Goal: Task Accomplishment & Management: Use online tool/utility

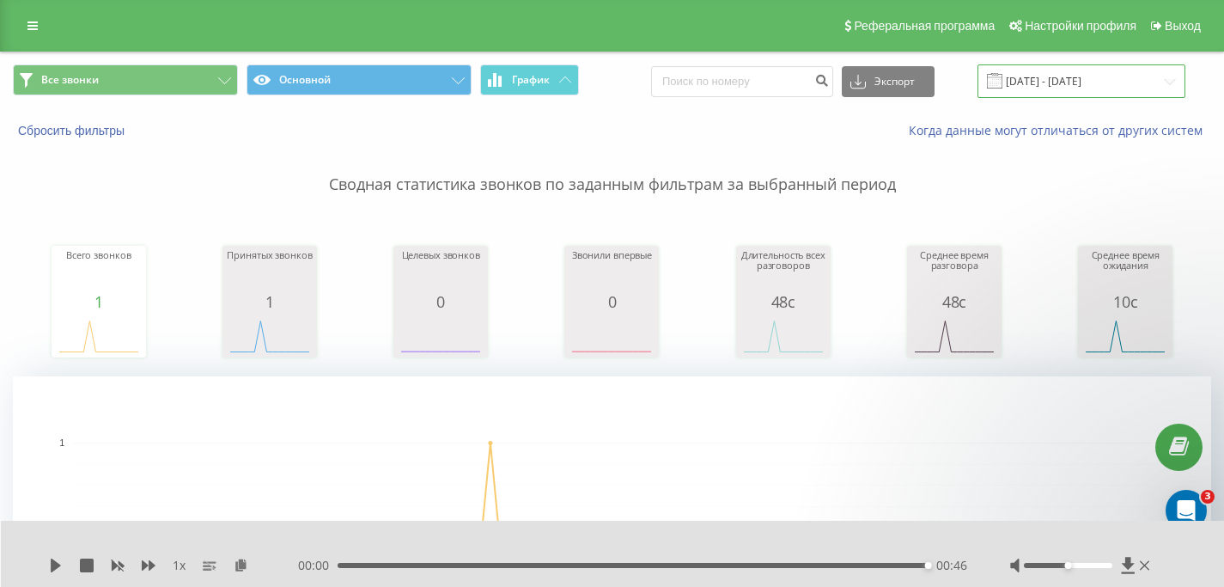
click at [1099, 88] on input "[DATE] - [DATE]" at bounding box center [1082, 81] width 208 height 34
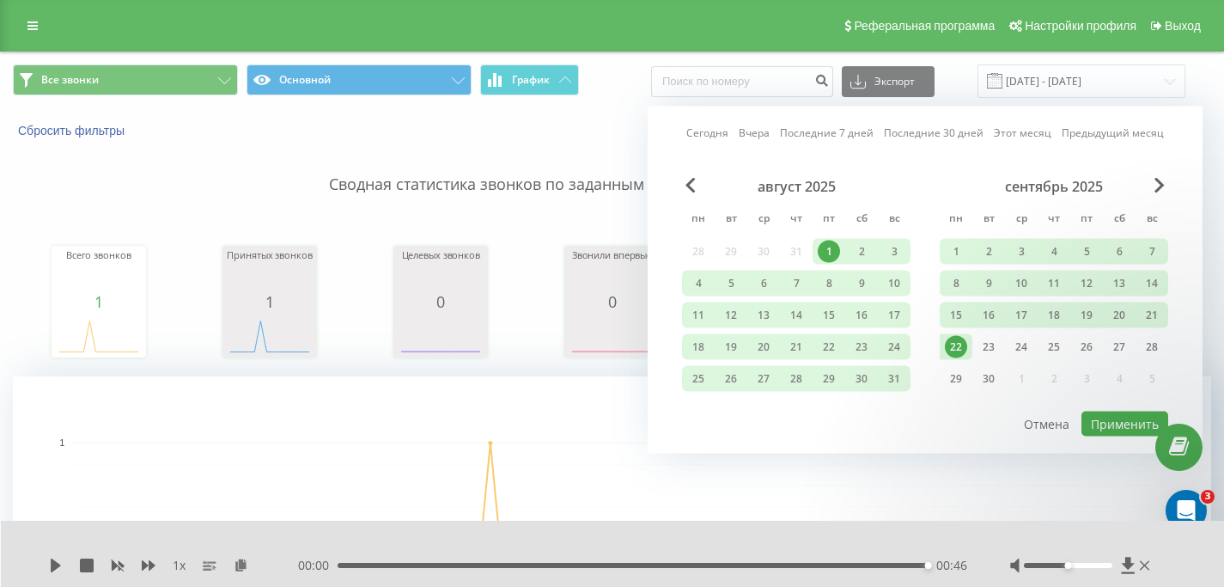
click at [951, 342] on div "22" at bounding box center [956, 347] width 22 height 22
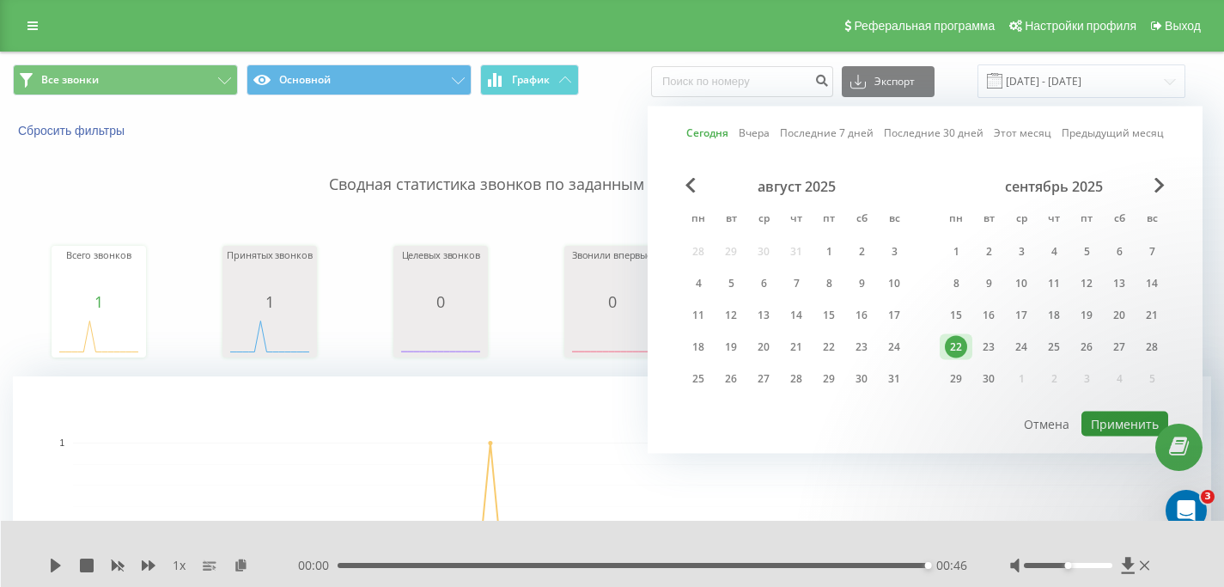
click at [1115, 423] on button "Применить" at bounding box center [1125, 423] width 87 height 25
type input "[DATE] - [DATE]"
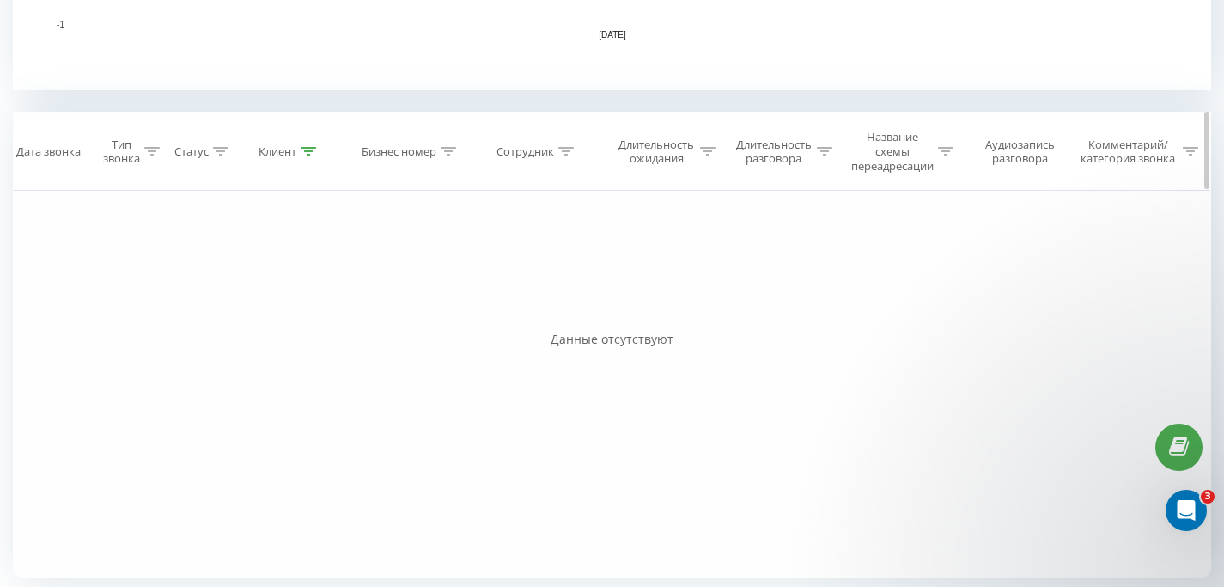
scroll to position [606, 0]
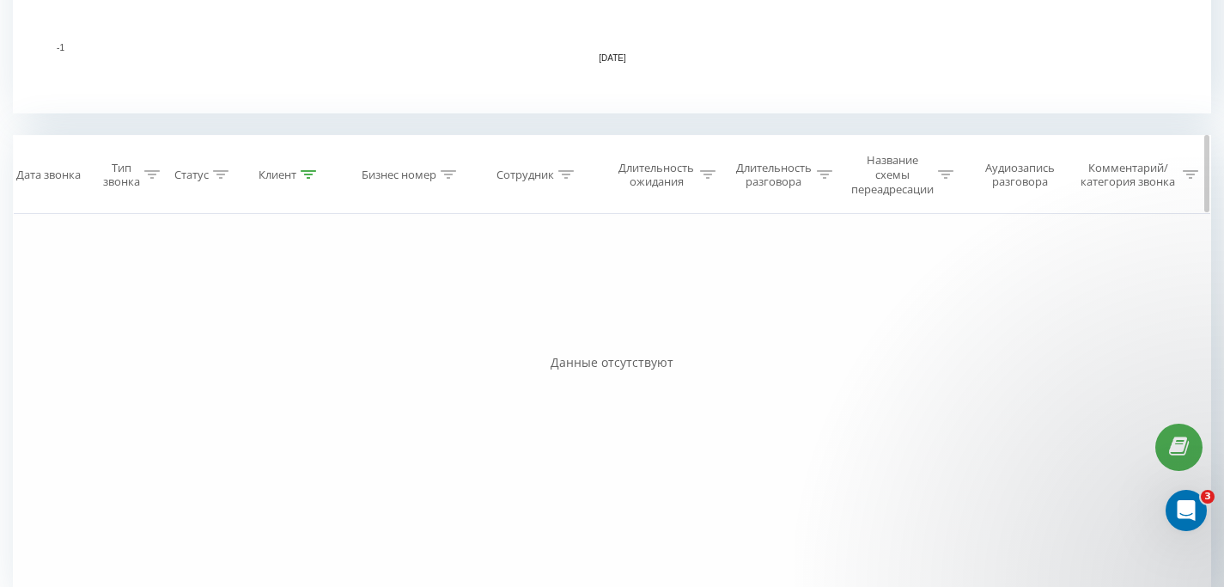
click at [320, 173] on div "Клиент" at bounding box center [289, 175] width 122 height 15
drag, startPoint x: 246, startPoint y: 308, endPoint x: 145, endPoint y: 299, distance: 100.9
click at [145, 299] on div "Фильтровать по условию Равно Введите значение Отмена OK Фильтровать по условию …" at bounding box center [612, 407] width 1198 height 387
click button "OK" at bounding box center [325, 338] width 73 height 21
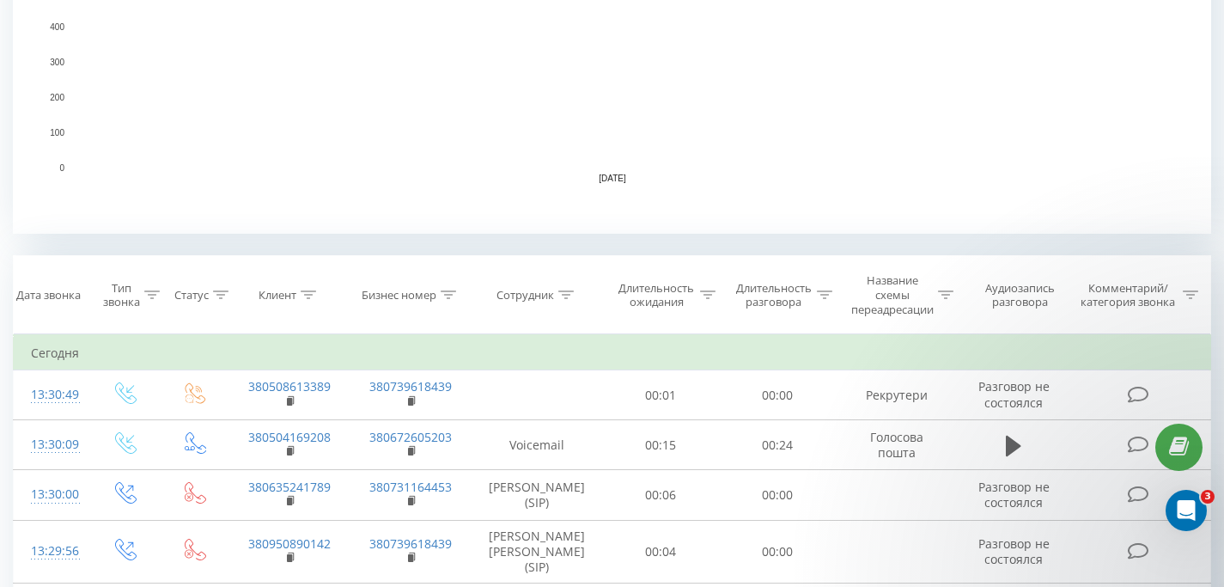
scroll to position [550, 0]
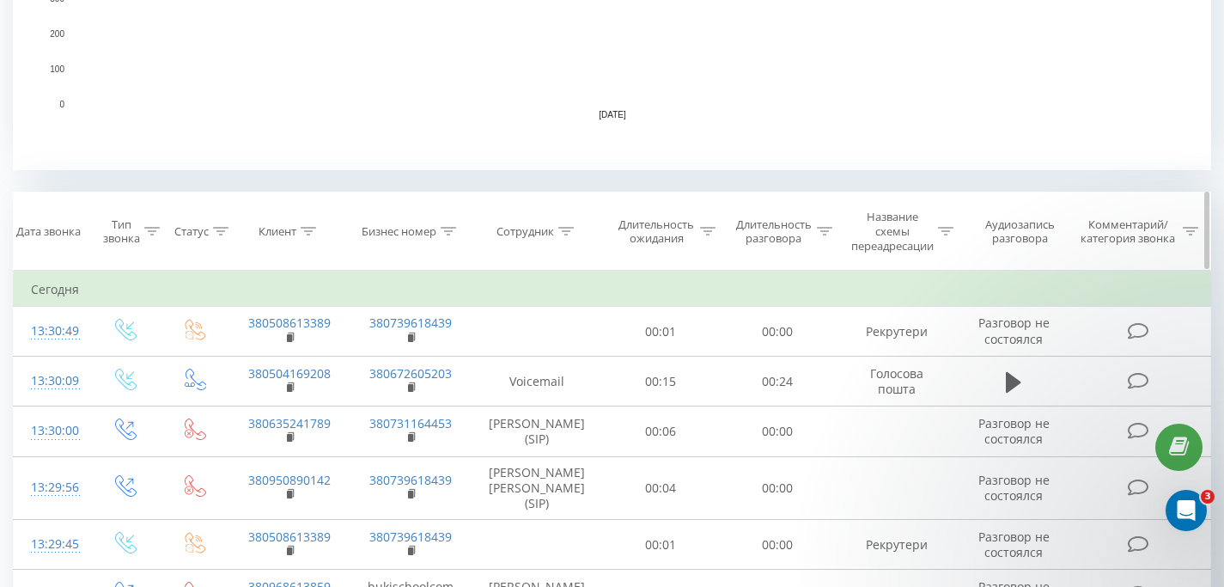
click at [551, 235] on div "Сотрудник" at bounding box center [526, 231] width 58 height 15
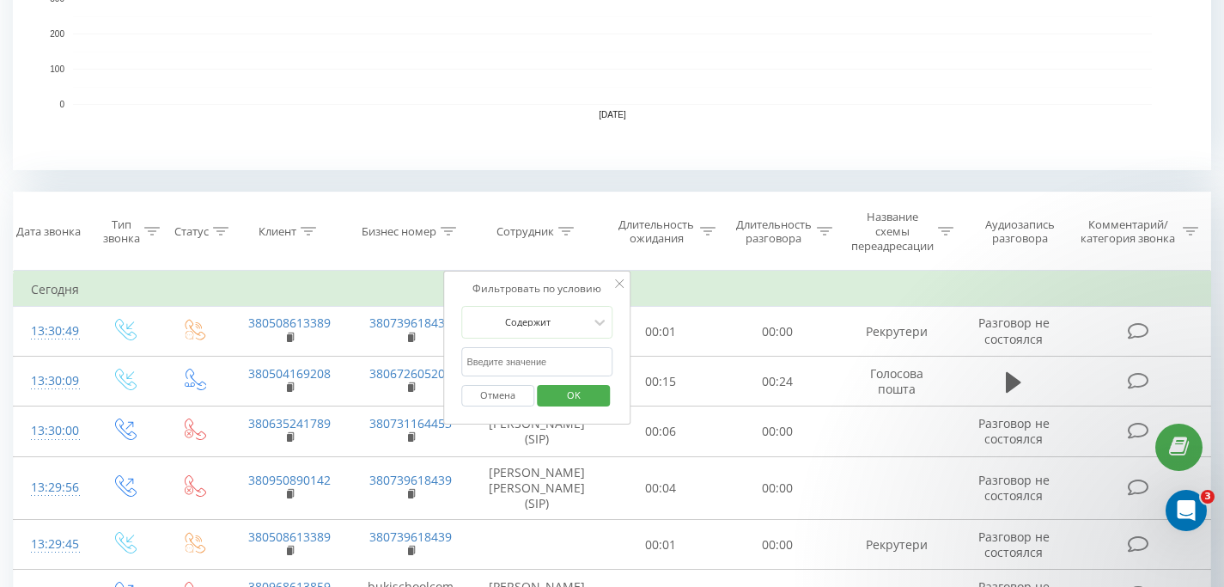
click at [520, 358] on input "text" at bounding box center [536, 362] width 151 height 30
click button "OK" at bounding box center [573, 395] width 73 height 21
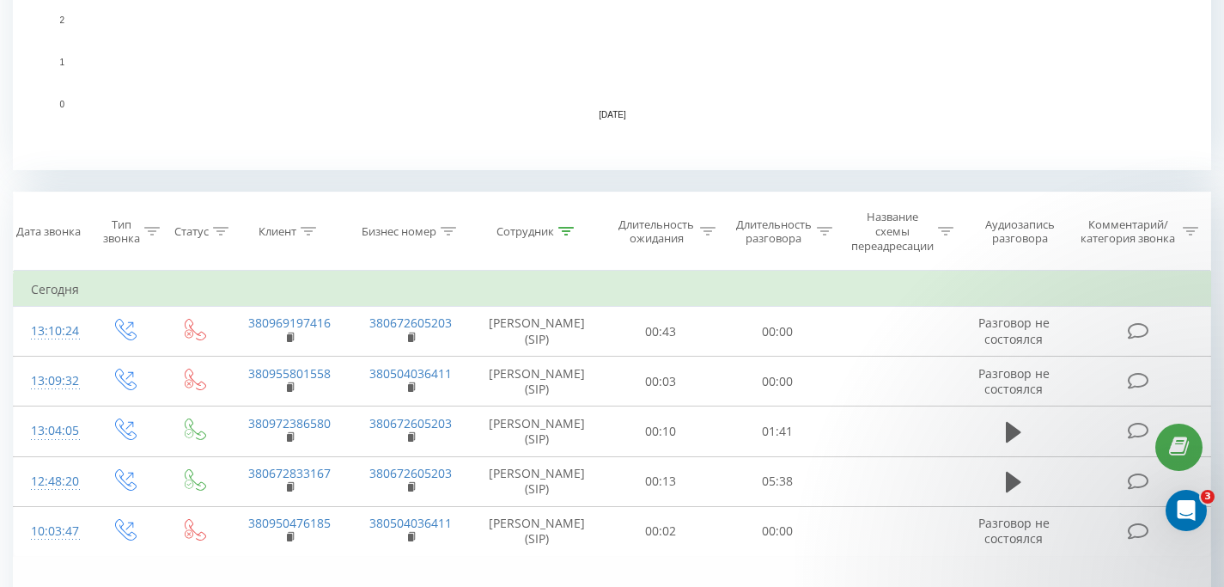
scroll to position [685, 0]
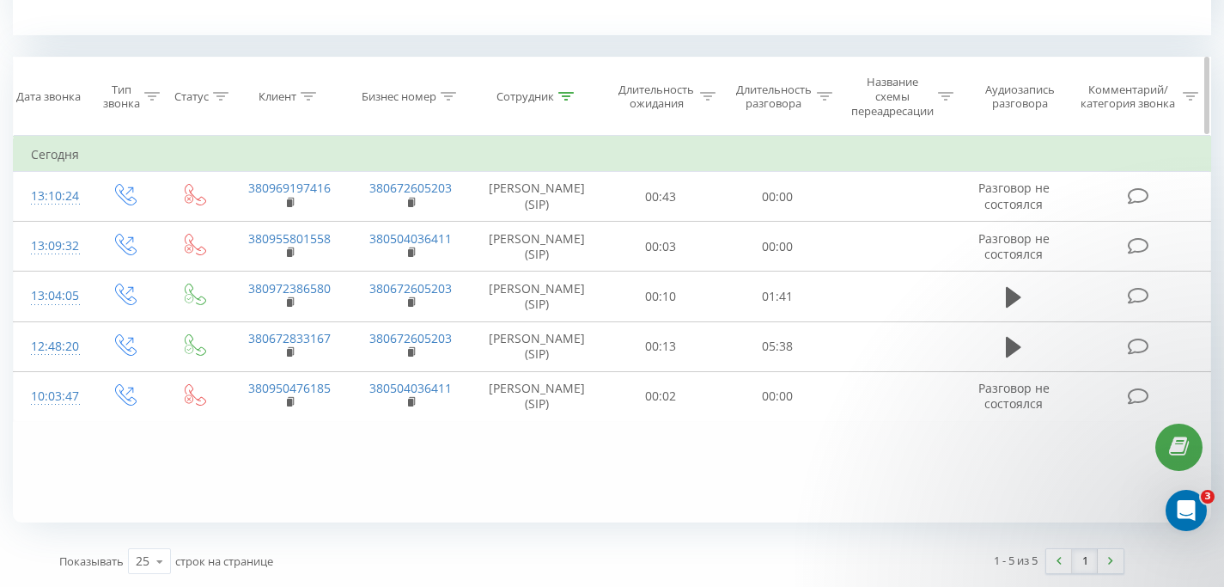
click at [564, 93] on icon at bounding box center [565, 96] width 15 height 9
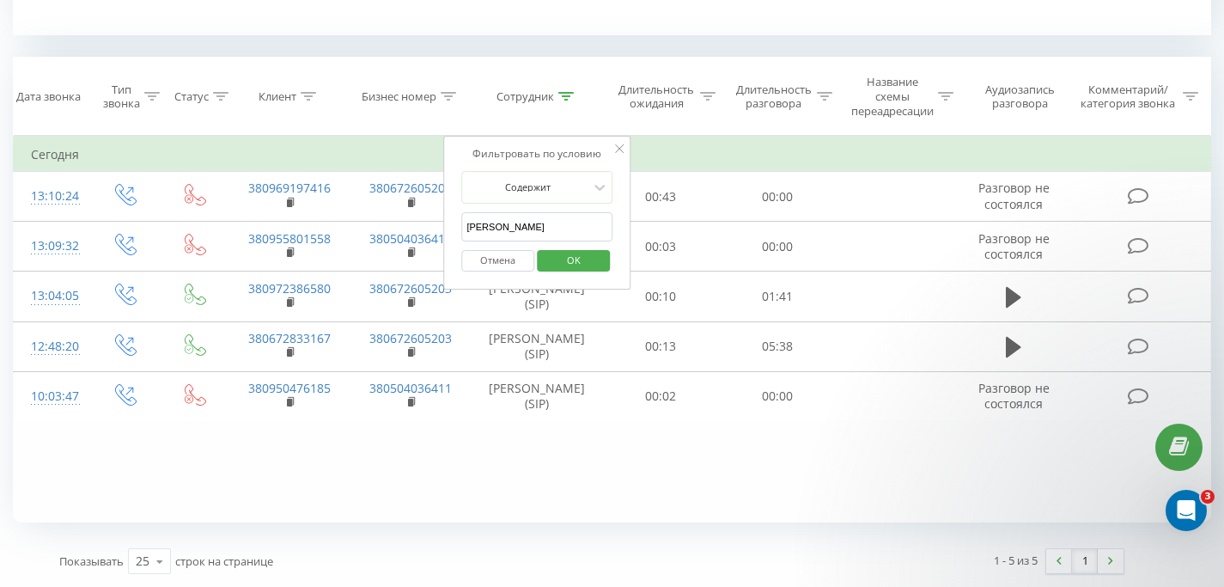
drag, startPoint x: 515, startPoint y: 233, endPoint x: 444, endPoint y: 232, distance: 71.3
click at [444, 232] on div "Фильтровать по условию Содержит [PERSON_NAME] Отмена OK" at bounding box center [536, 213] width 187 height 155
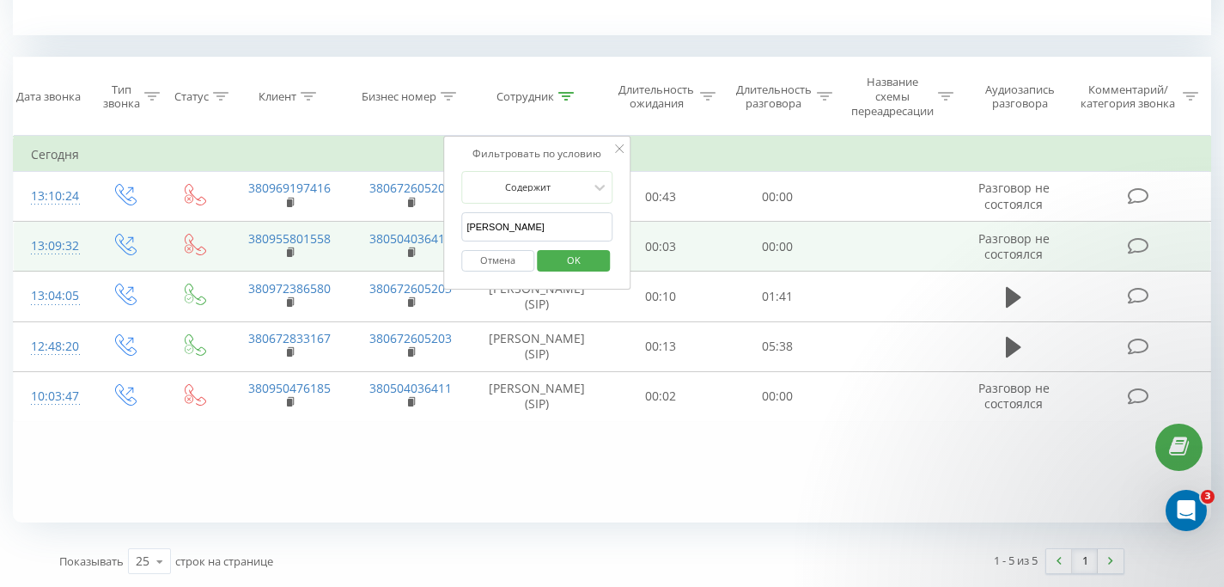
click button "OK" at bounding box center [573, 260] width 73 height 21
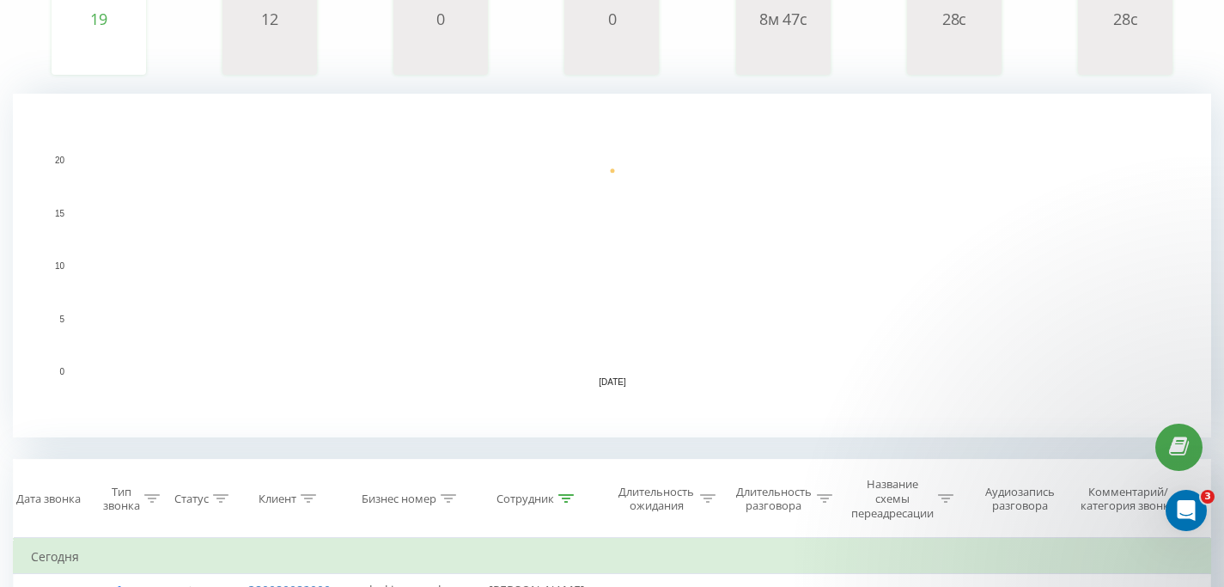
scroll to position [423, 0]
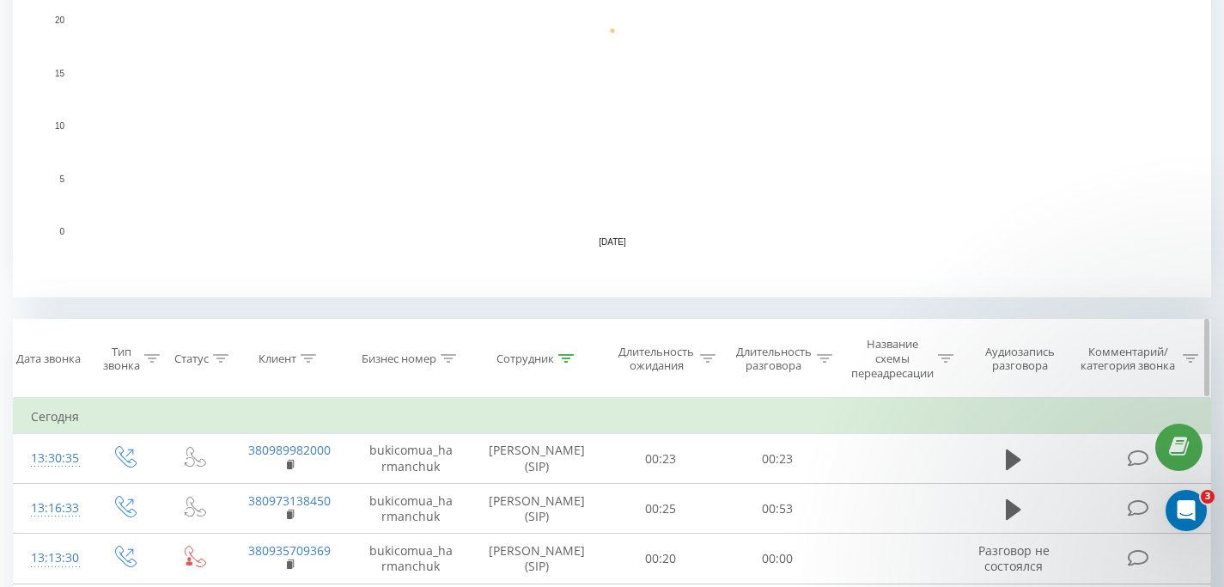
click at [558, 355] on icon at bounding box center [565, 358] width 15 height 9
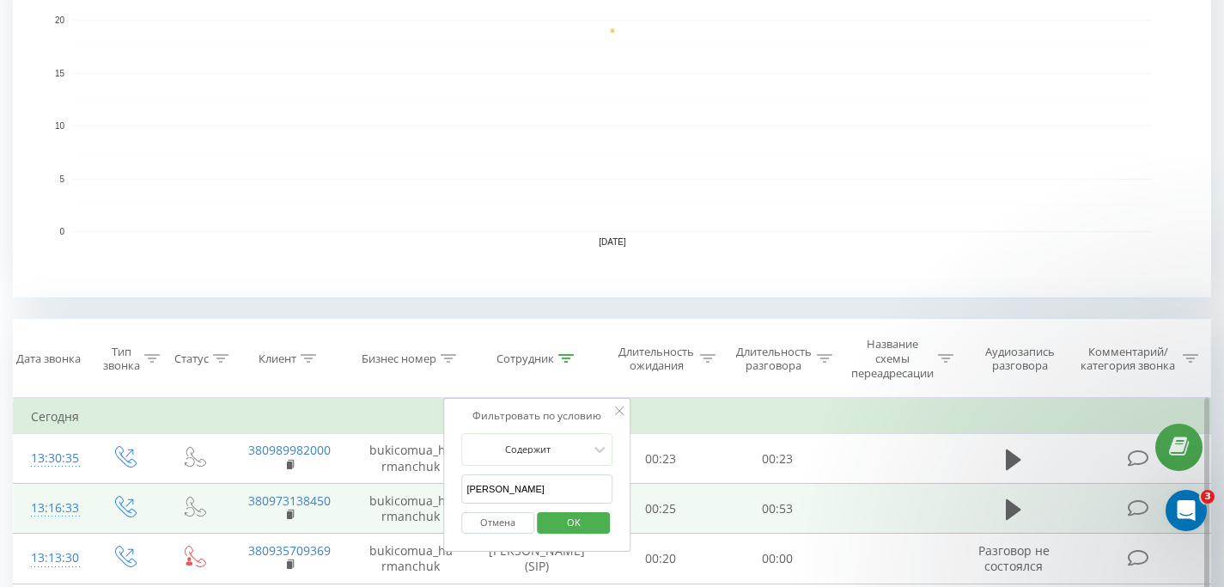
drag, startPoint x: 480, startPoint y: 497, endPoint x: 400, endPoint y: 494, distance: 79.9
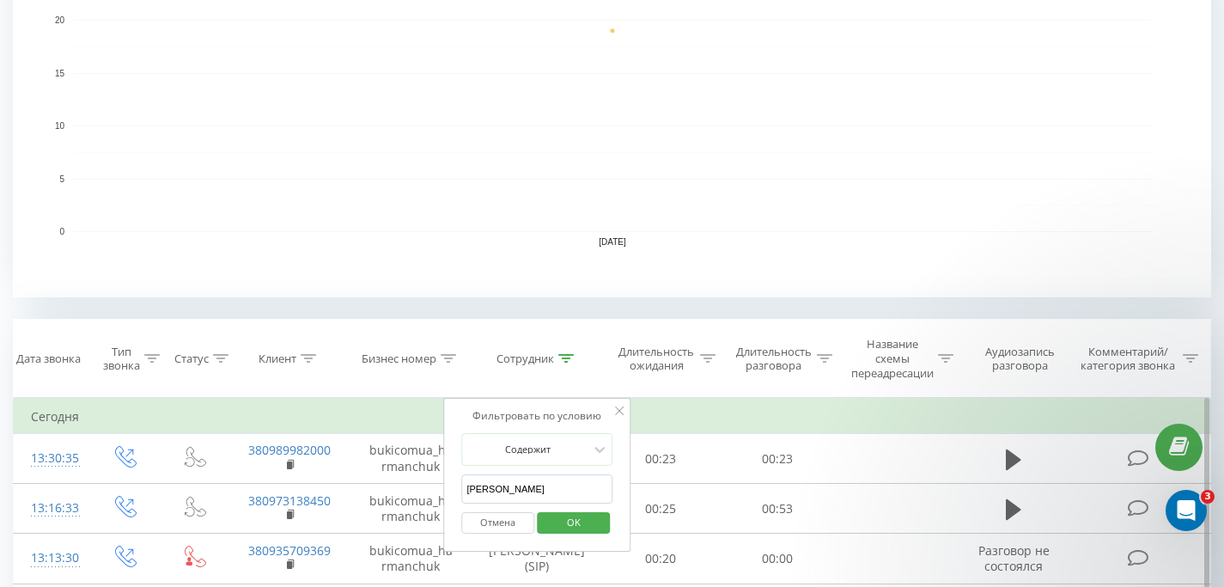
click at [477, 490] on input "[PERSON_NAME]" at bounding box center [536, 489] width 151 height 30
click button "OK" at bounding box center [573, 522] width 73 height 21
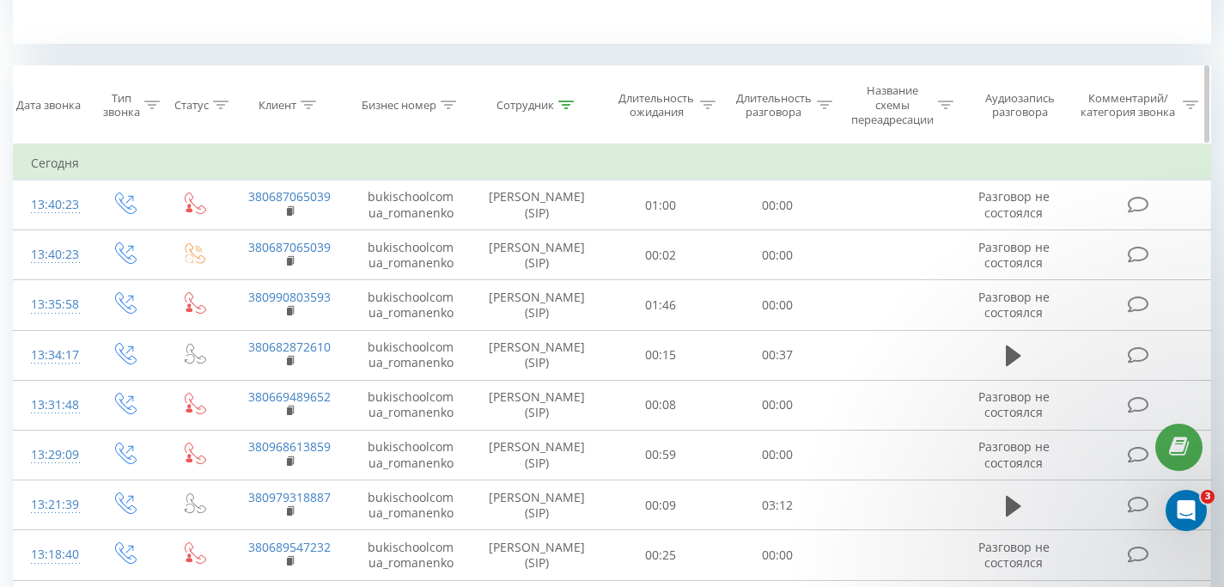
scroll to position [593, 0]
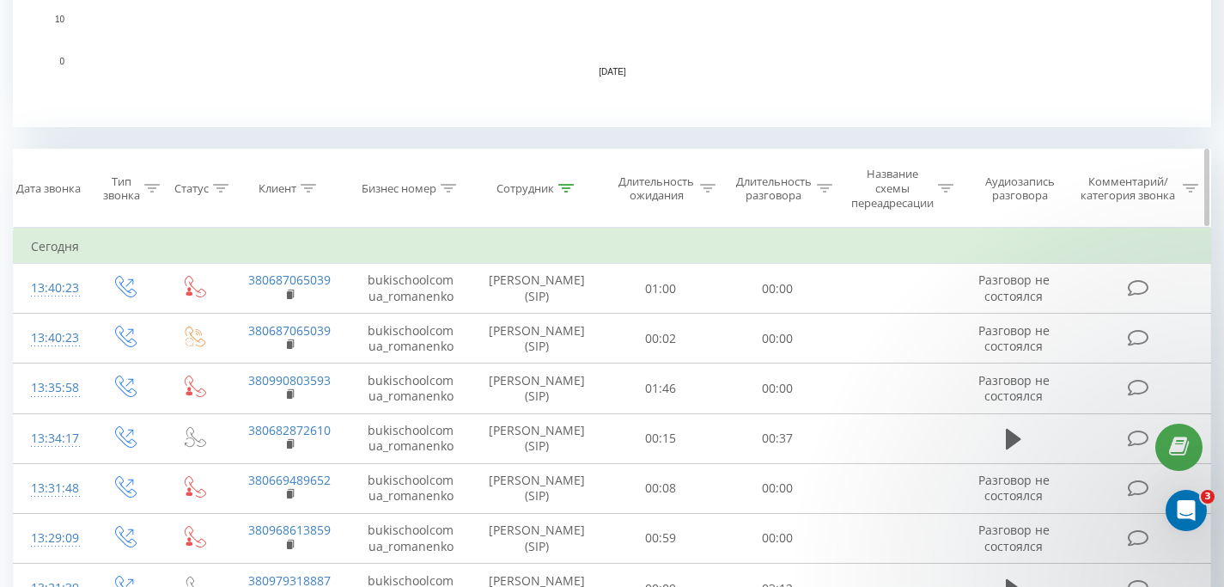
click at [564, 188] on icon at bounding box center [565, 188] width 15 height 9
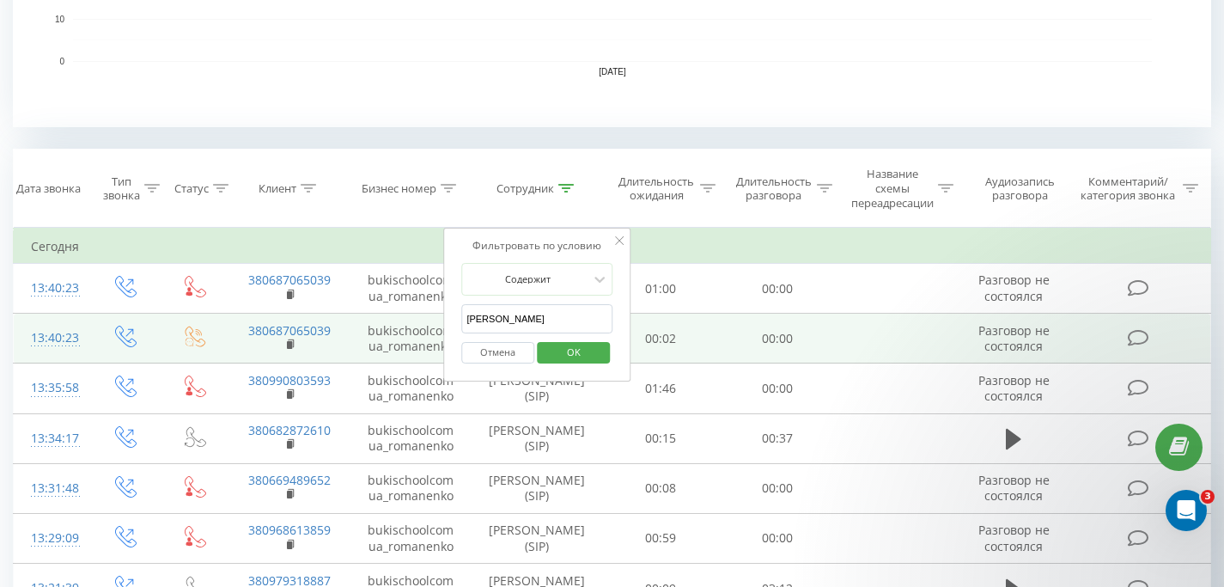
drag, startPoint x: 524, startPoint y: 324, endPoint x: 428, endPoint y: 314, distance: 96.8
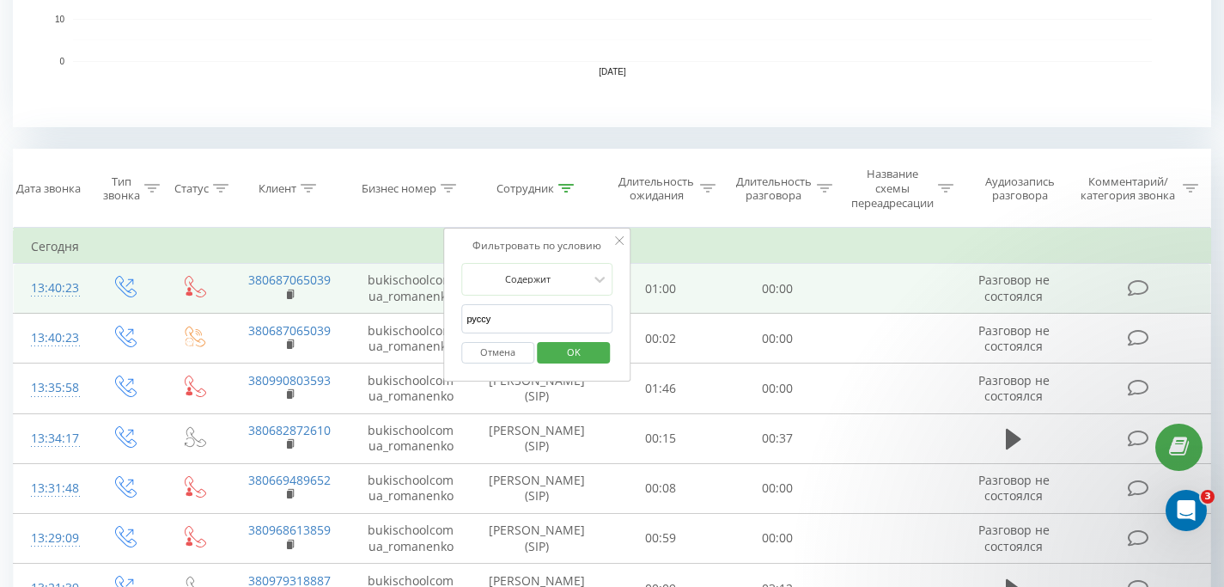
click button "OK" at bounding box center [573, 352] width 73 height 21
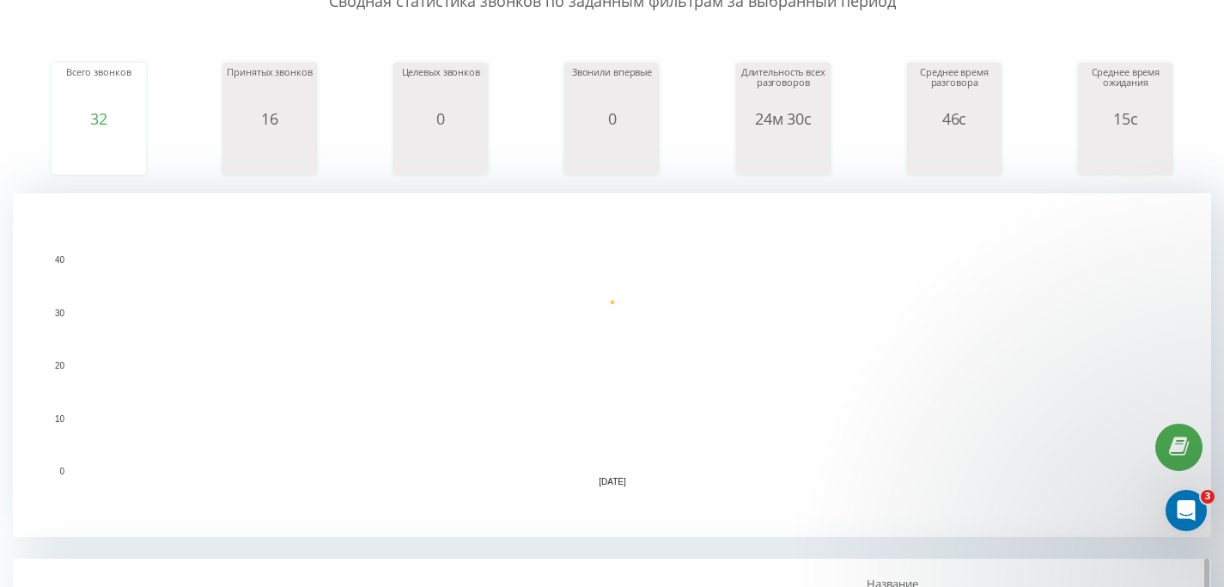
scroll to position [536, 0]
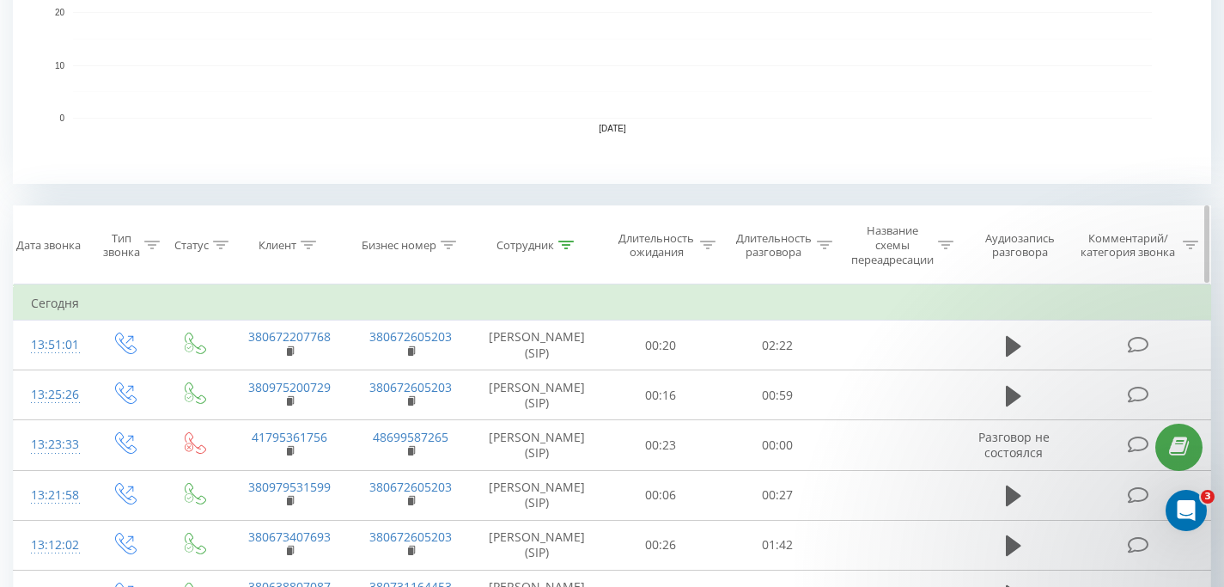
click at [565, 241] on icon at bounding box center [565, 245] width 15 height 9
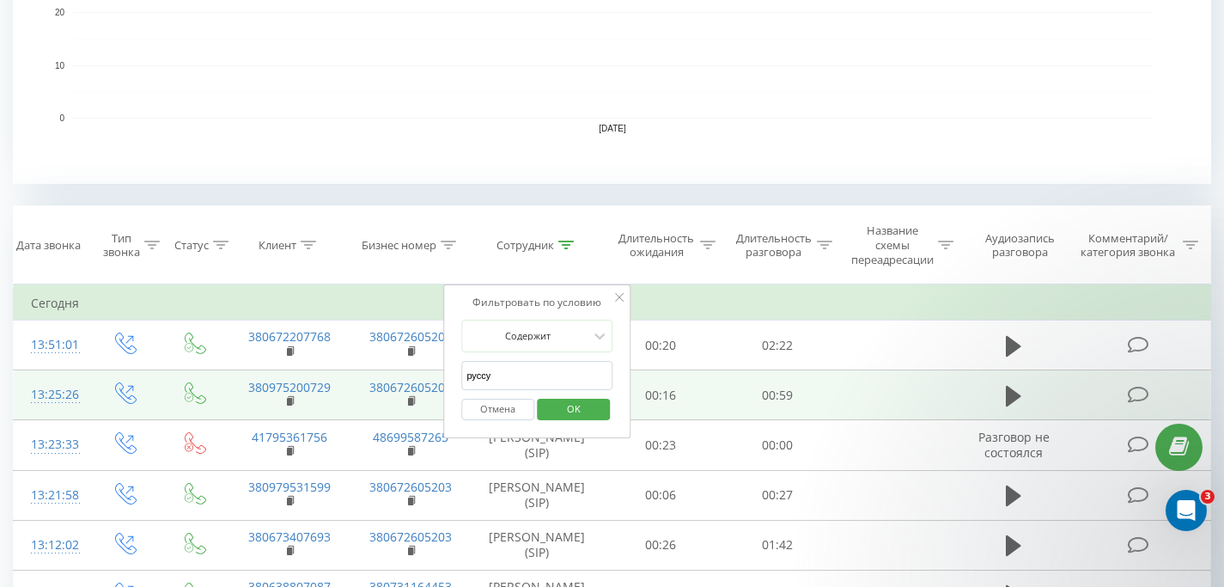
drag, startPoint x: 504, startPoint y: 380, endPoint x: 412, endPoint y: 377, distance: 92.0
click button "OK" at bounding box center [573, 409] width 73 height 21
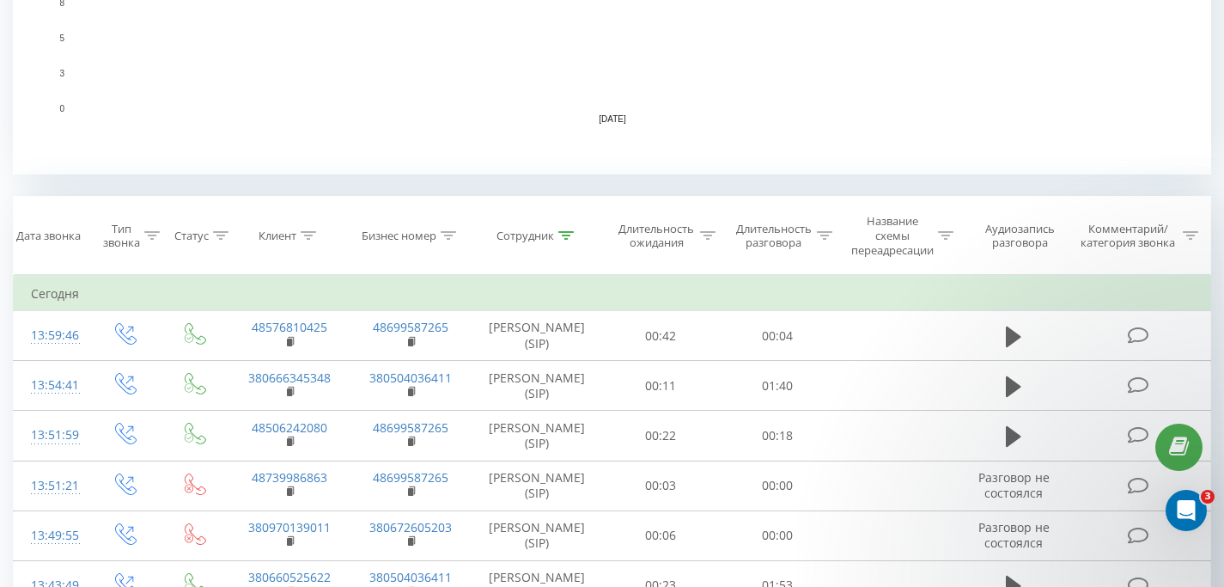
scroll to position [432, 0]
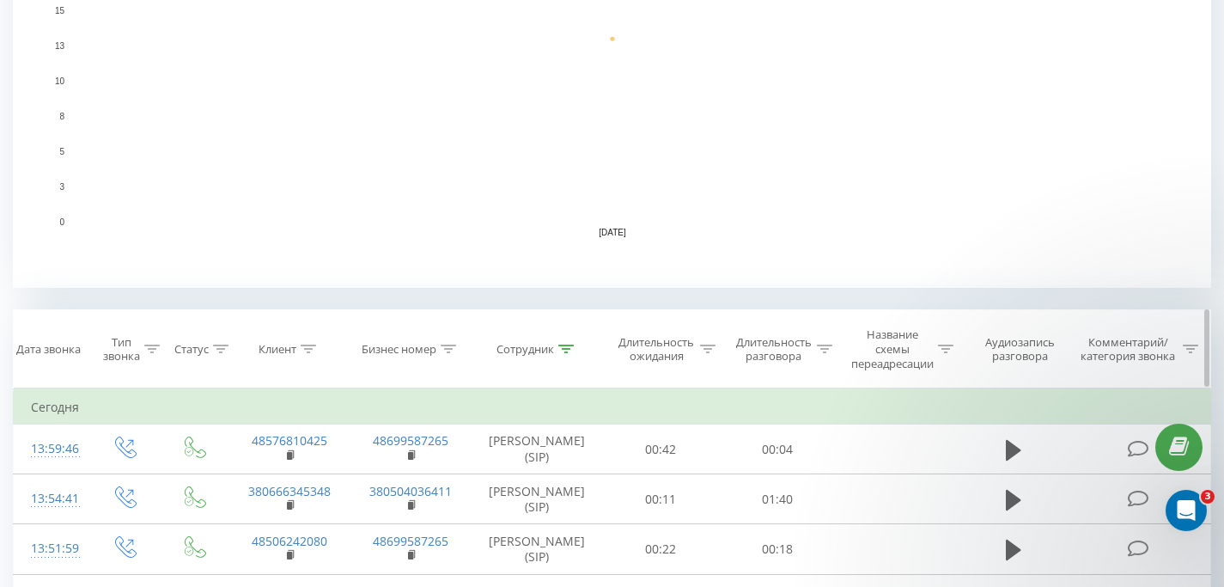
click at [564, 353] on div at bounding box center [565, 349] width 15 height 15
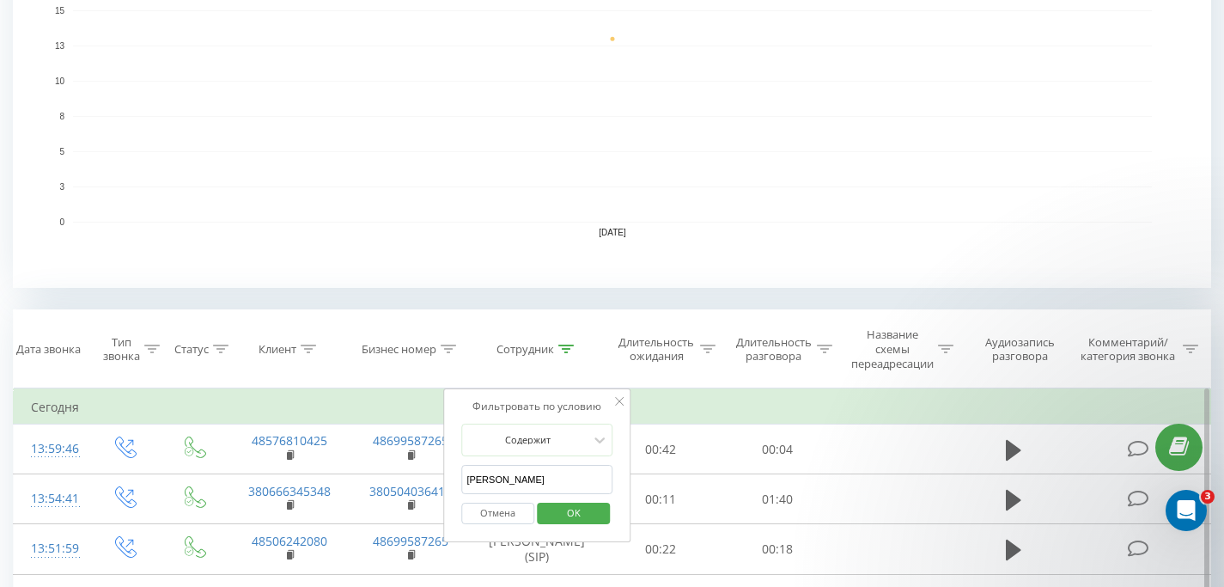
drag, startPoint x: 477, startPoint y: 478, endPoint x: 444, endPoint y: 478, distance: 32.6
click at [444, 478] on div "Фильтровать по условию Содержит [PERSON_NAME] Отмена OK" at bounding box center [536, 465] width 187 height 155
click button "OK" at bounding box center [573, 513] width 73 height 21
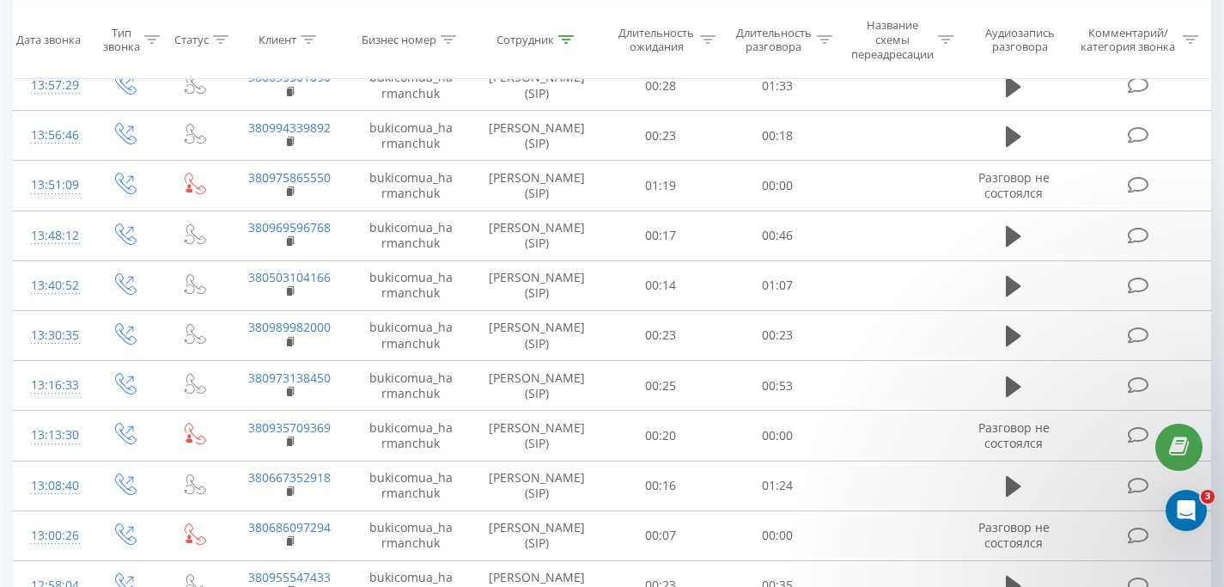
scroll to position [472, 0]
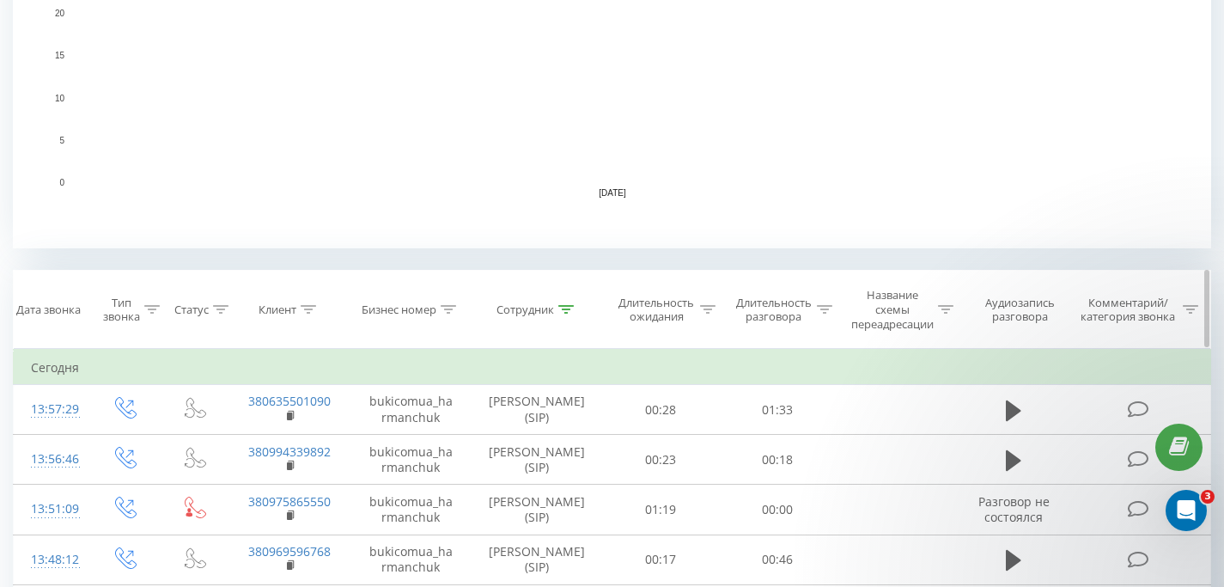
click at [565, 308] on icon at bounding box center [565, 309] width 15 height 9
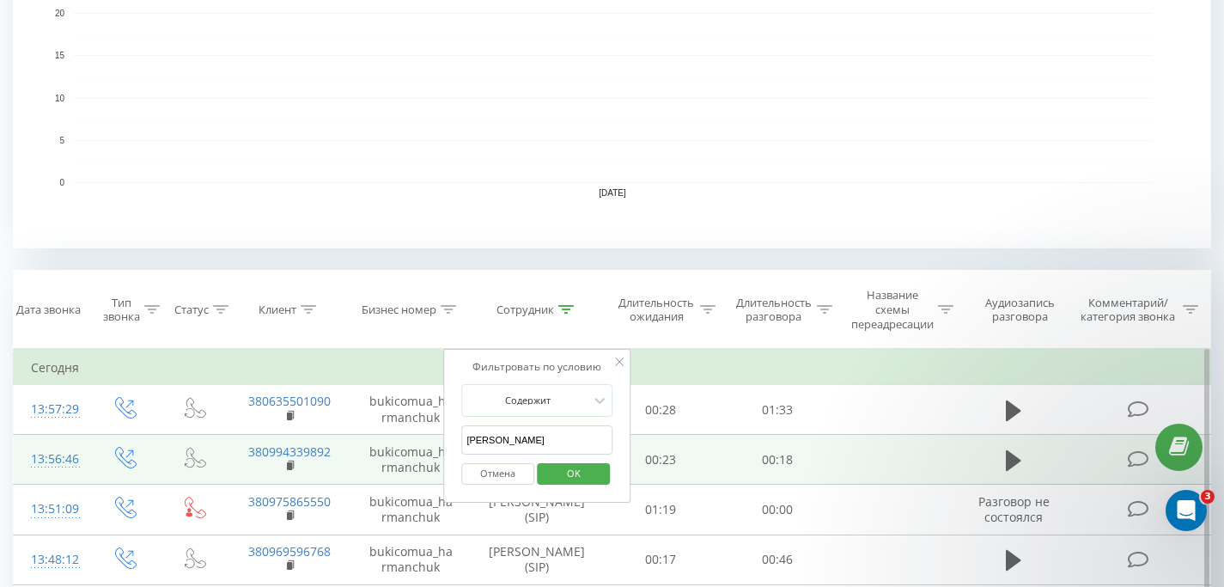
drag, startPoint x: 525, startPoint y: 439, endPoint x: 430, endPoint y: 441, distance: 94.5
click button "OK" at bounding box center [573, 473] width 73 height 21
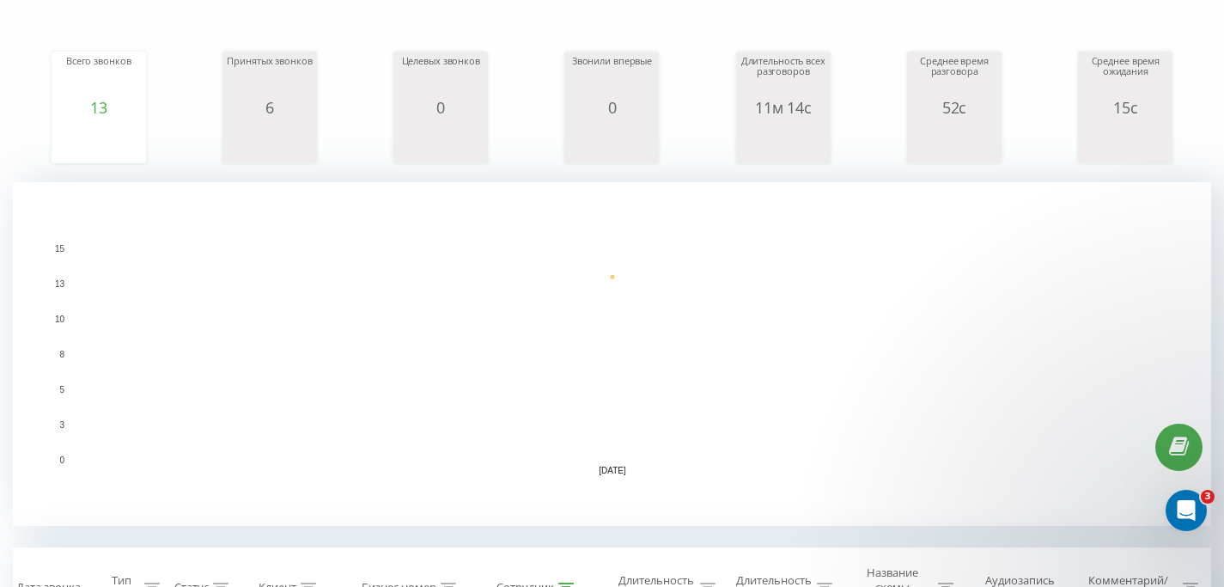
scroll to position [541, 0]
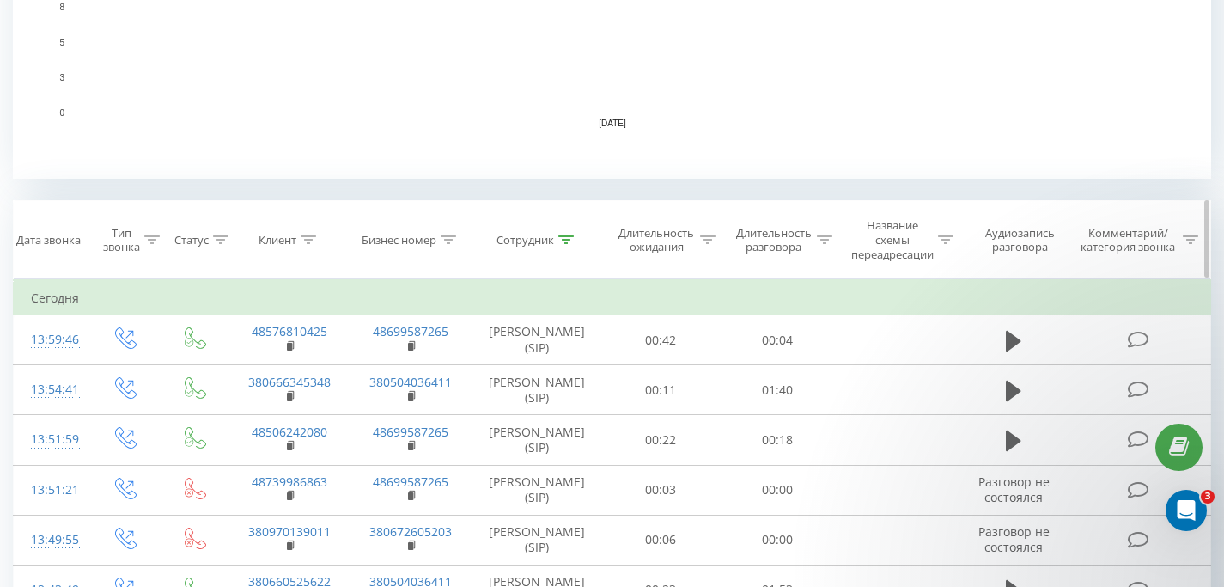
click at [557, 235] on div "Сотрудник" at bounding box center [535, 240] width 77 height 15
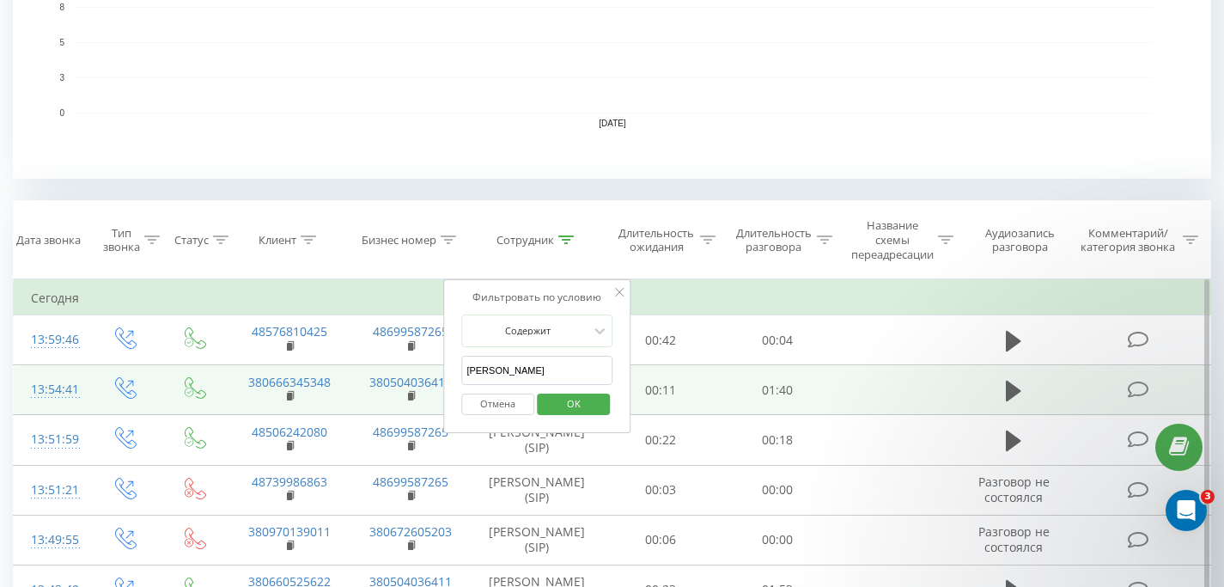
drag, startPoint x: 533, startPoint y: 367, endPoint x: 430, endPoint y: 369, distance: 102.3
click button "OK" at bounding box center [573, 403] width 73 height 21
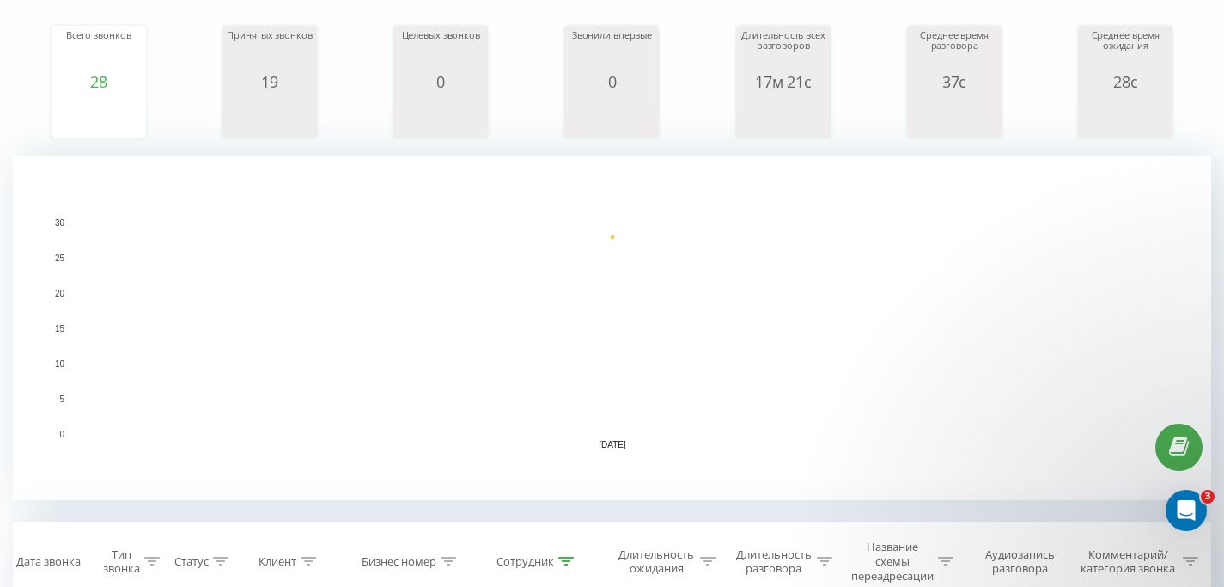
scroll to position [534, 0]
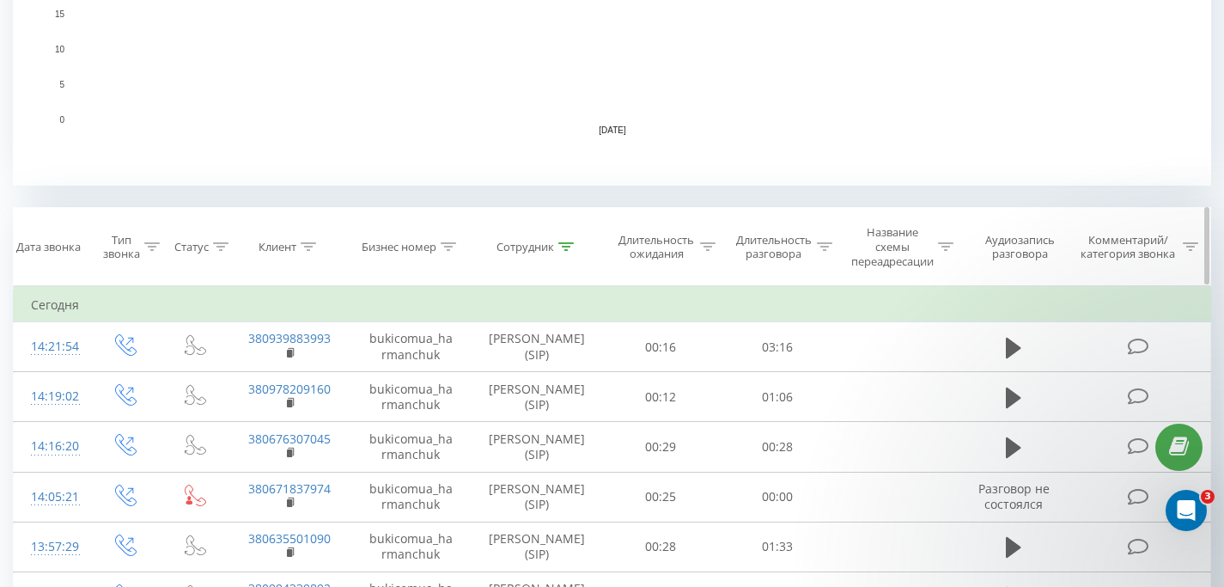
click at [559, 248] on icon at bounding box center [565, 246] width 15 height 9
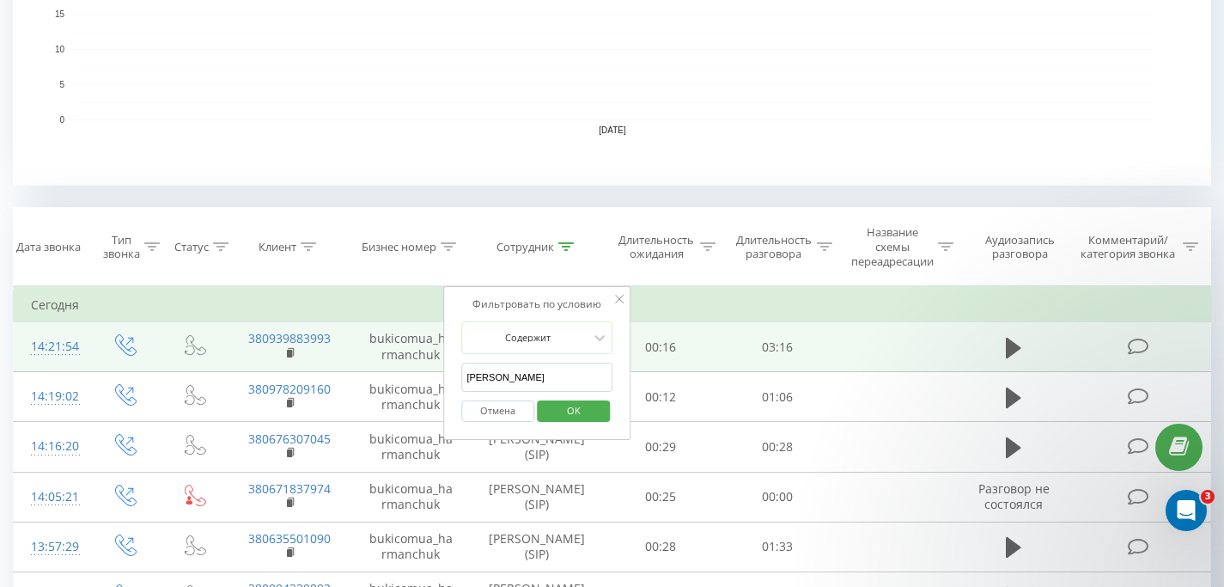
drag, startPoint x: 479, startPoint y: 381, endPoint x: 405, endPoint y: 364, distance: 75.8
click button "OK" at bounding box center [573, 410] width 73 height 21
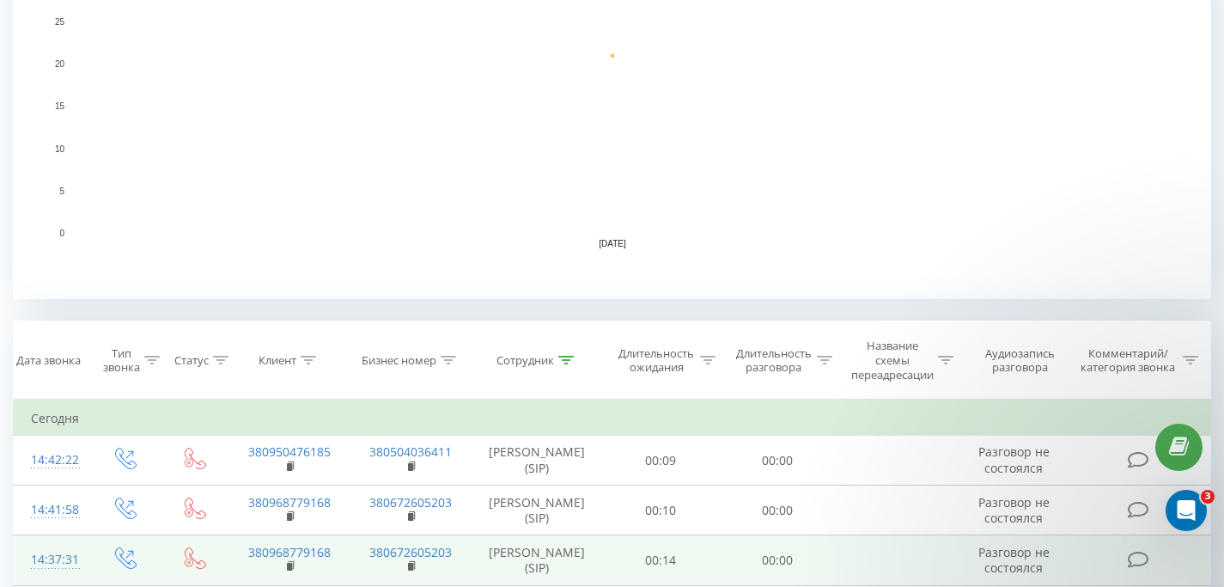
scroll to position [674, 0]
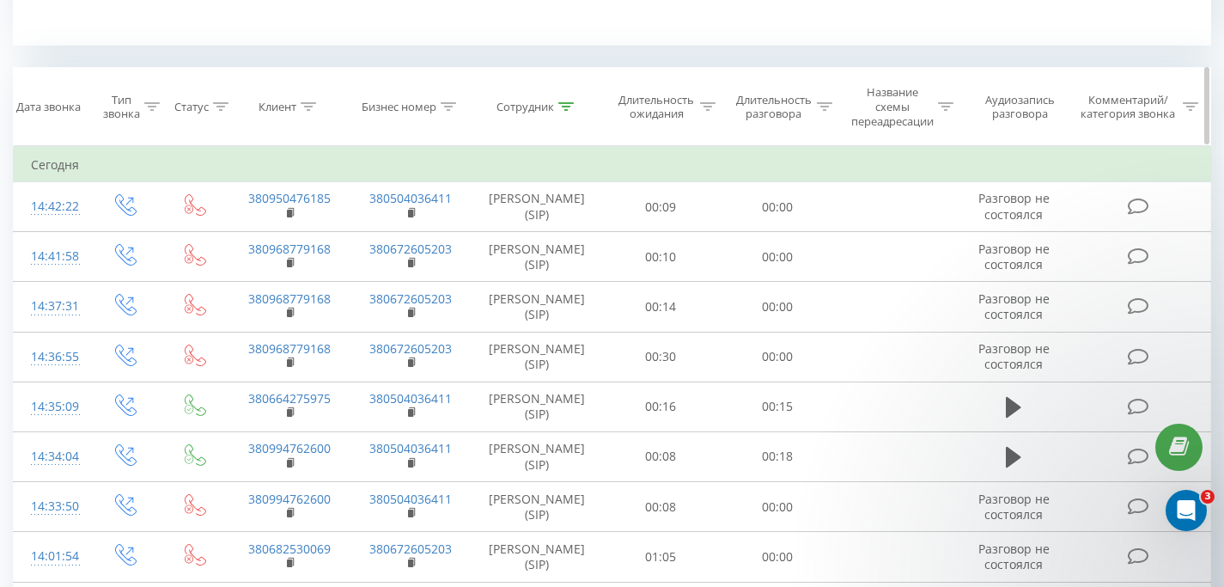
click at [569, 110] on icon at bounding box center [565, 106] width 15 height 9
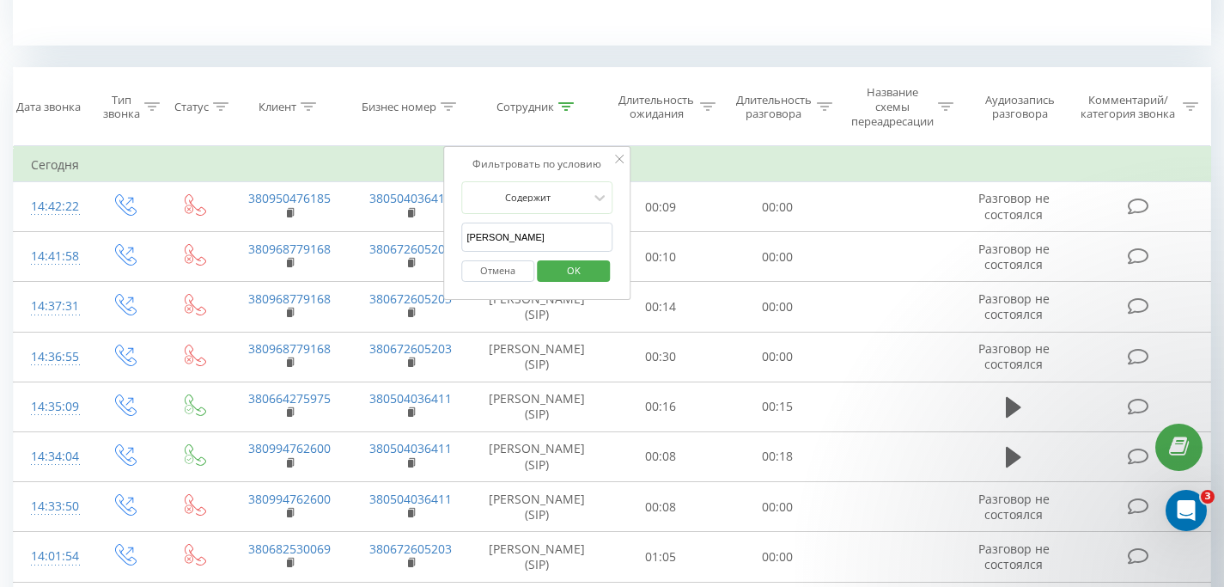
drag, startPoint x: 510, startPoint y: 236, endPoint x: 456, endPoint y: 230, distance: 54.5
click at [456, 230] on div "Фильтровать по условию Содержит [PERSON_NAME] Отмена OK" at bounding box center [536, 223] width 187 height 155
type input "[PERSON_NAME]"
click button "OK" at bounding box center [573, 270] width 73 height 21
